Goal: Navigation & Orientation: Find specific page/section

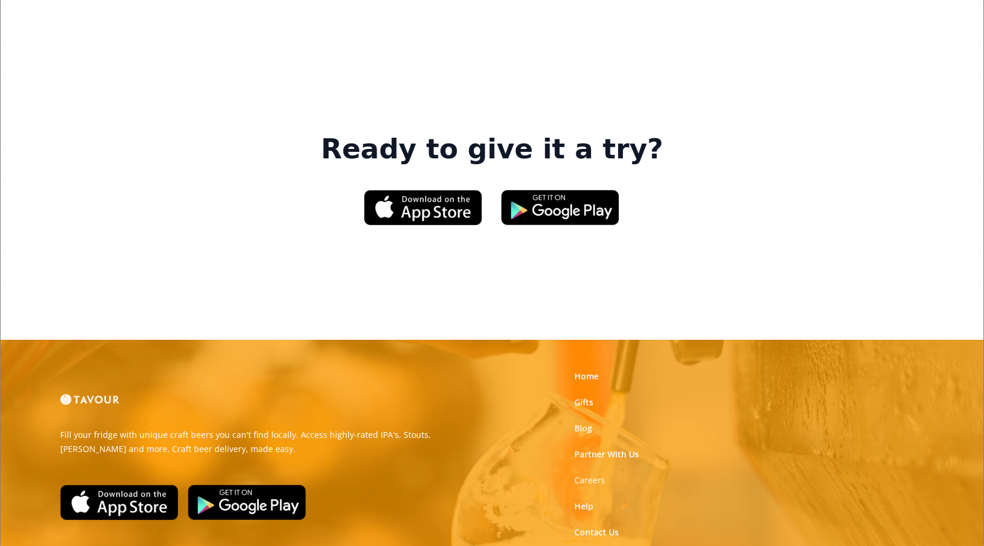
scroll to position [1806, 0]
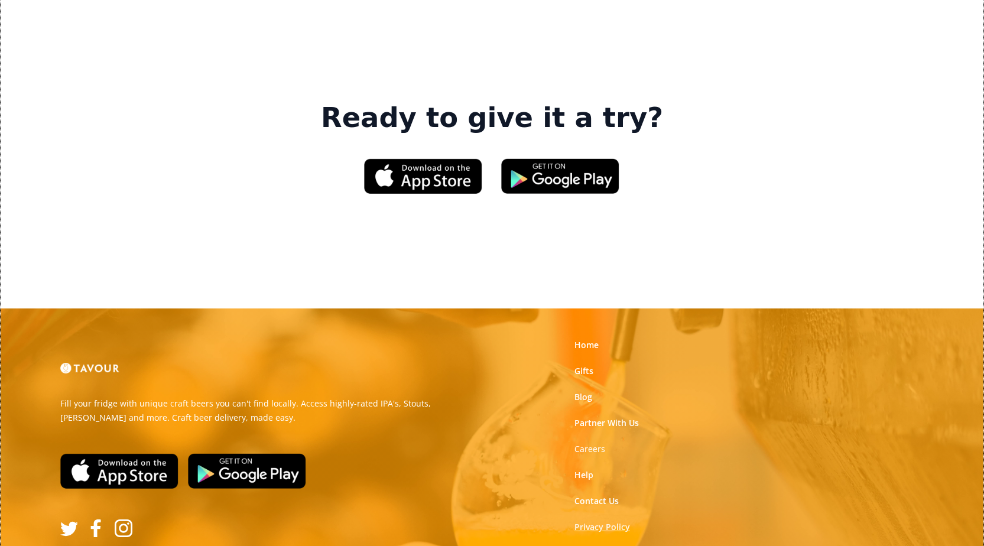
click at [587, 521] on link "Privacy Policy" at bounding box center [603, 527] width 56 height 12
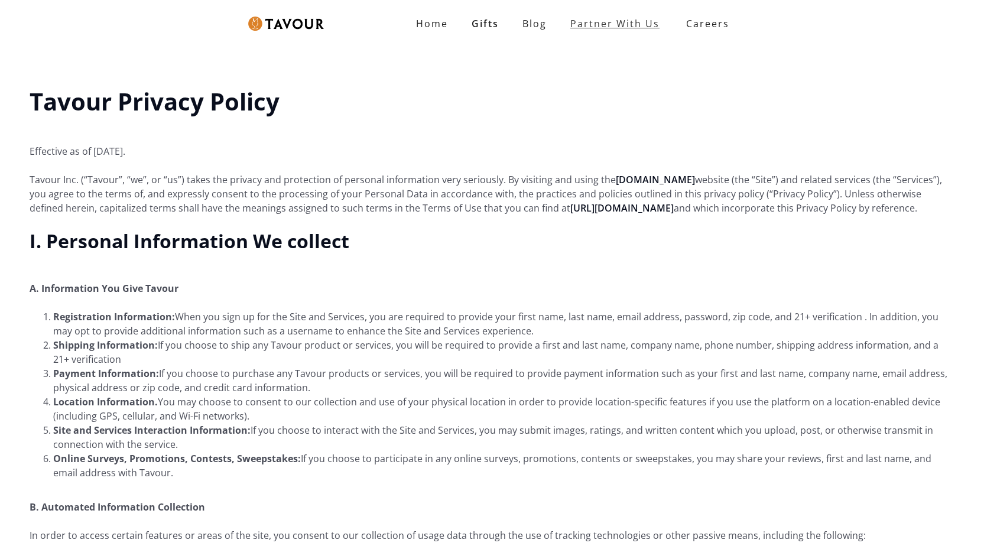
click at [564, 19] on link "Partner With Us" at bounding box center [615, 24] width 113 height 24
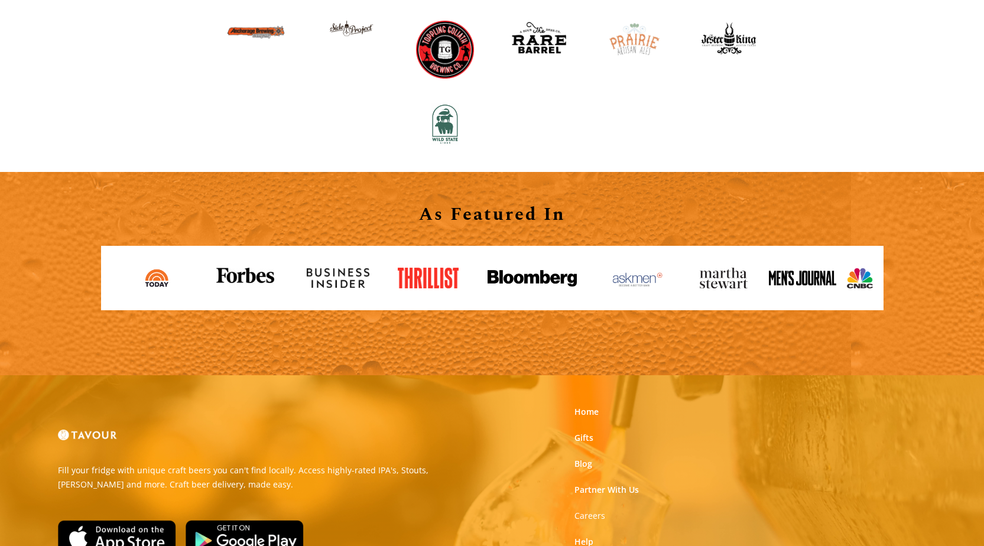
scroll to position [1182, 0]
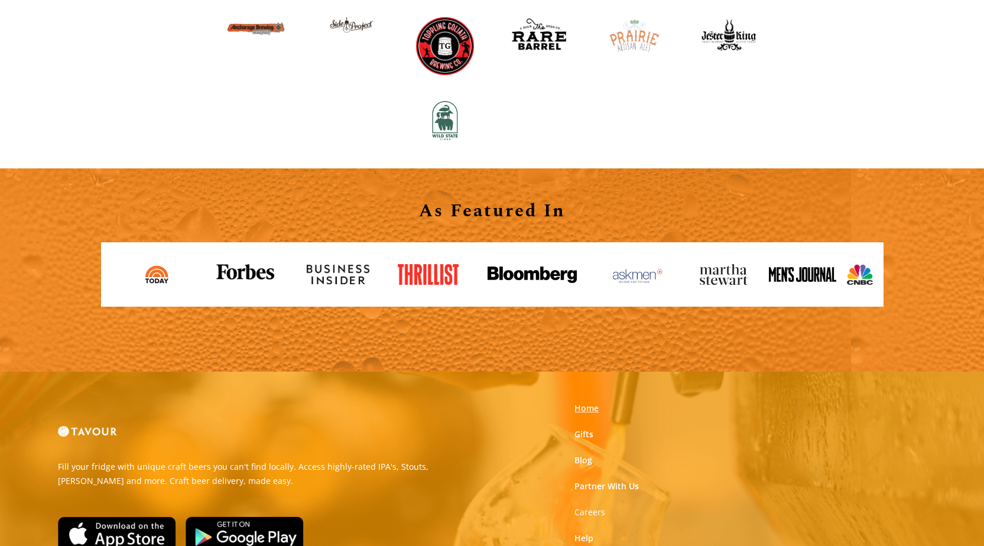
click at [582, 407] on link "Home" at bounding box center [587, 409] width 24 height 12
